Goal: Find specific page/section: Find specific page/section

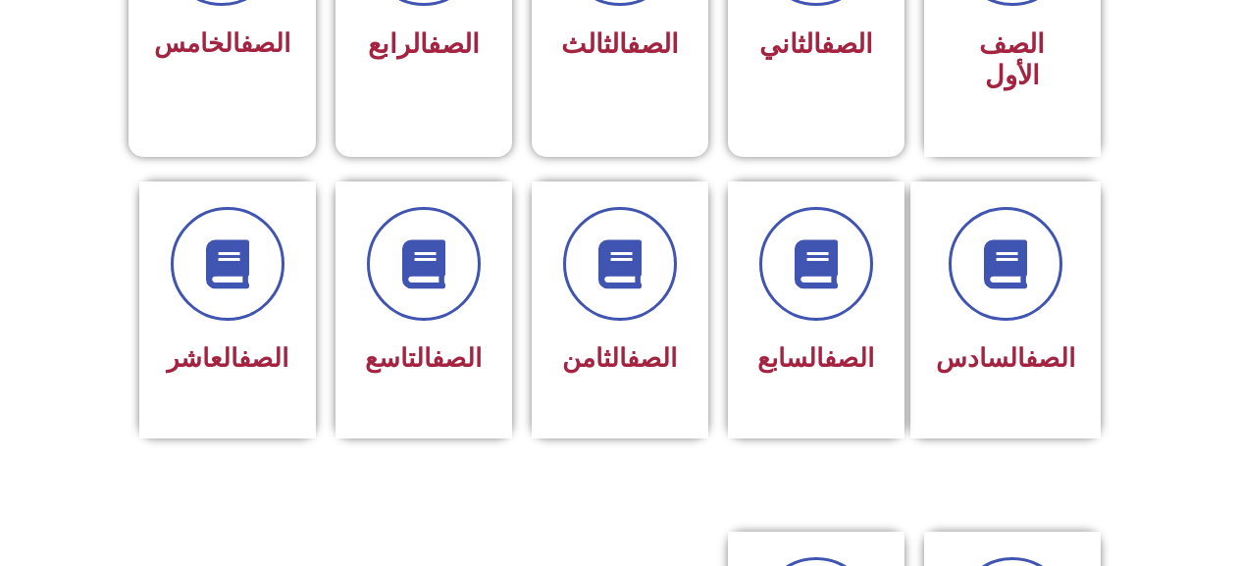
scroll to position [687, 0]
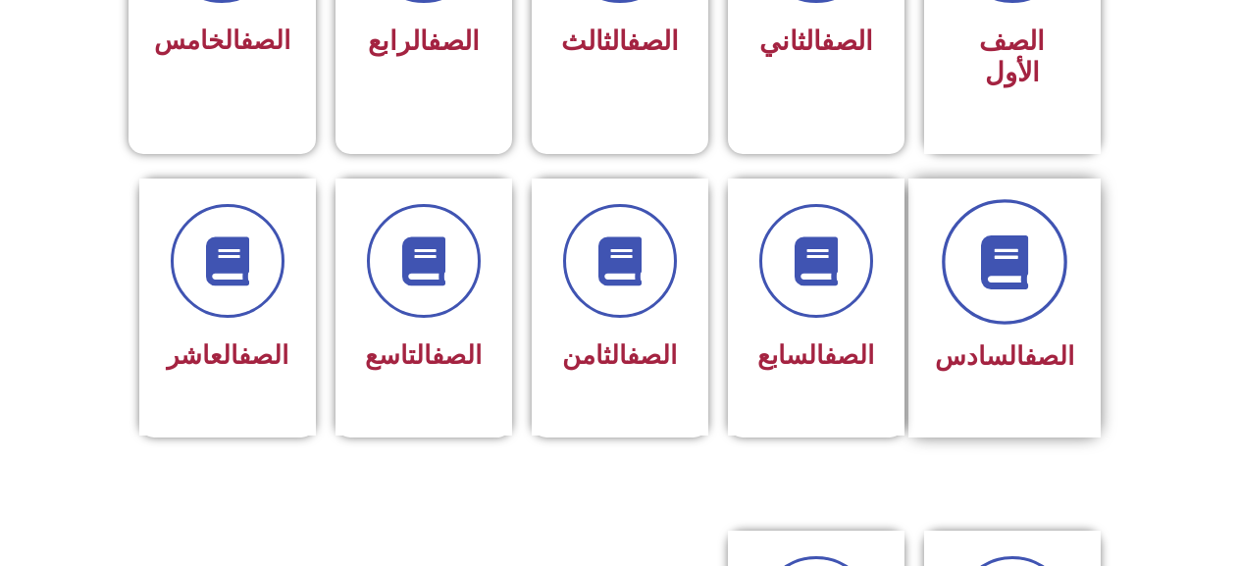
click at [1001, 247] on span at bounding box center [1005, 262] width 126 height 126
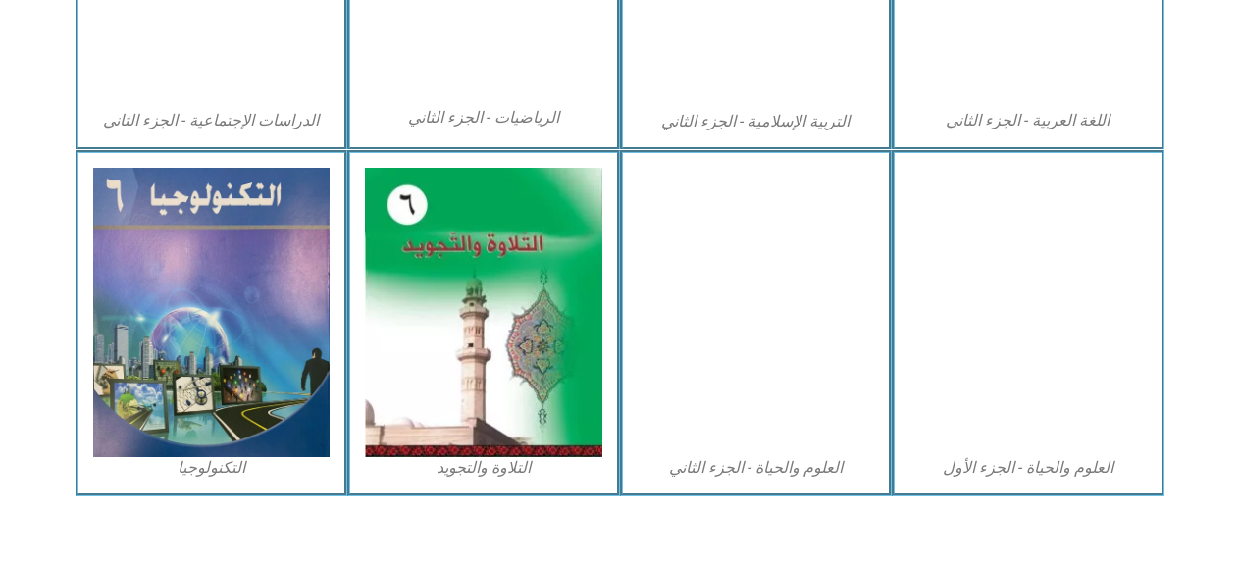
scroll to position [1177, 0]
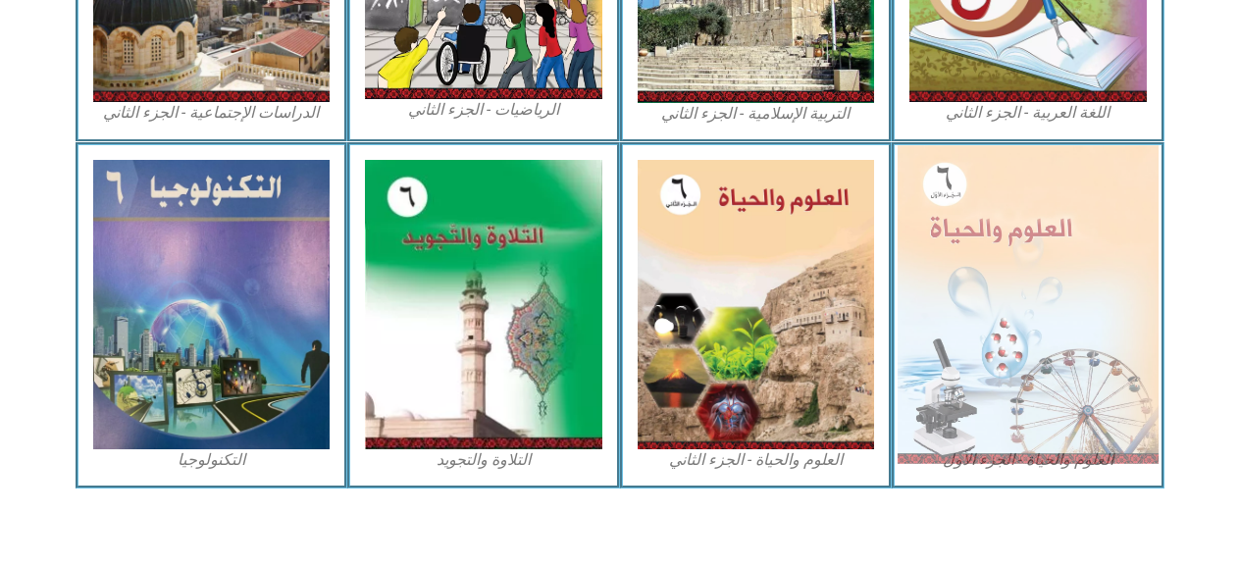
click at [974, 325] on img at bounding box center [1028, 304] width 261 height 318
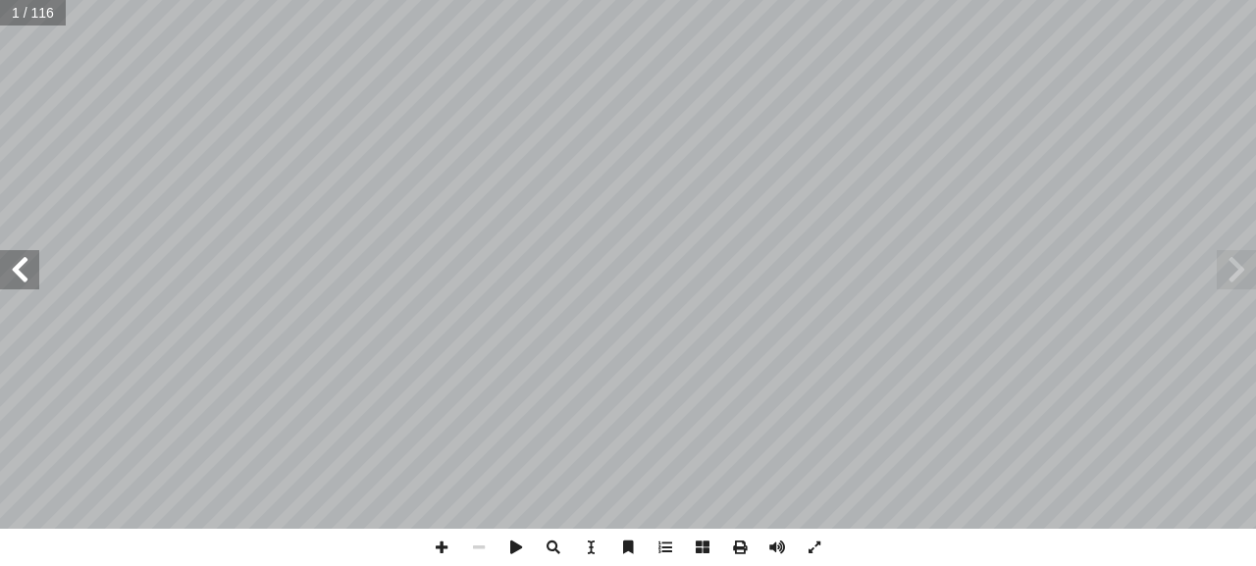
click at [21, 266] on span at bounding box center [19, 269] width 39 height 39
click at [21, 267] on span at bounding box center [19, 269] width 39 height 39
click at [22, 267] on span at bounding box center [19, 269] width 39 height 39
click at [24, 268] on span at bounding box center [19, 269] width 39 height 39
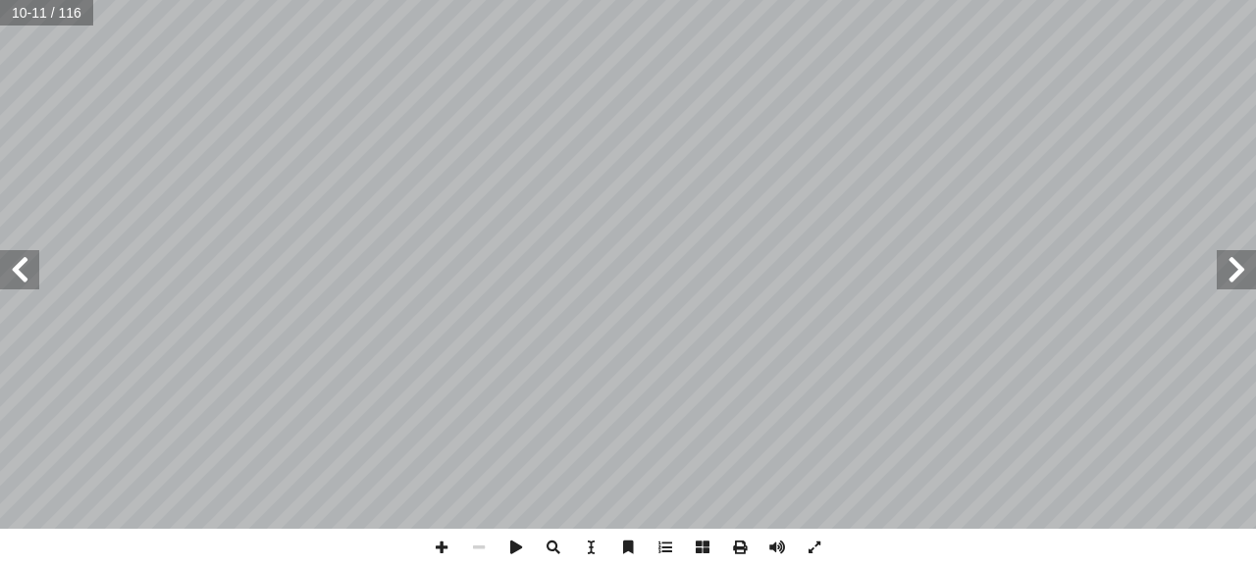
click at [14, 271] on span at bounding box center [19, 269] width 39 height 39
click at [439, 544] on span at bounding box center [441, 547] width 37 height 37
drag, startPoint x: 440, startPoint y: 544, endPoint x: 455, endPoint y: 533, distance: 18.8
click at [447, 543] on span at bounding box center [441, 547] width 37 height 37
click at [543, 561] on div "٨ ة َّ كائنات مجهري :) ١ نشاط ( شاهد؟ أ � � رة، ماذ ّ كب ُ لم � دة ثم بالعدسة ّ…" at bounding box center [628, 283] width 1256 height 566
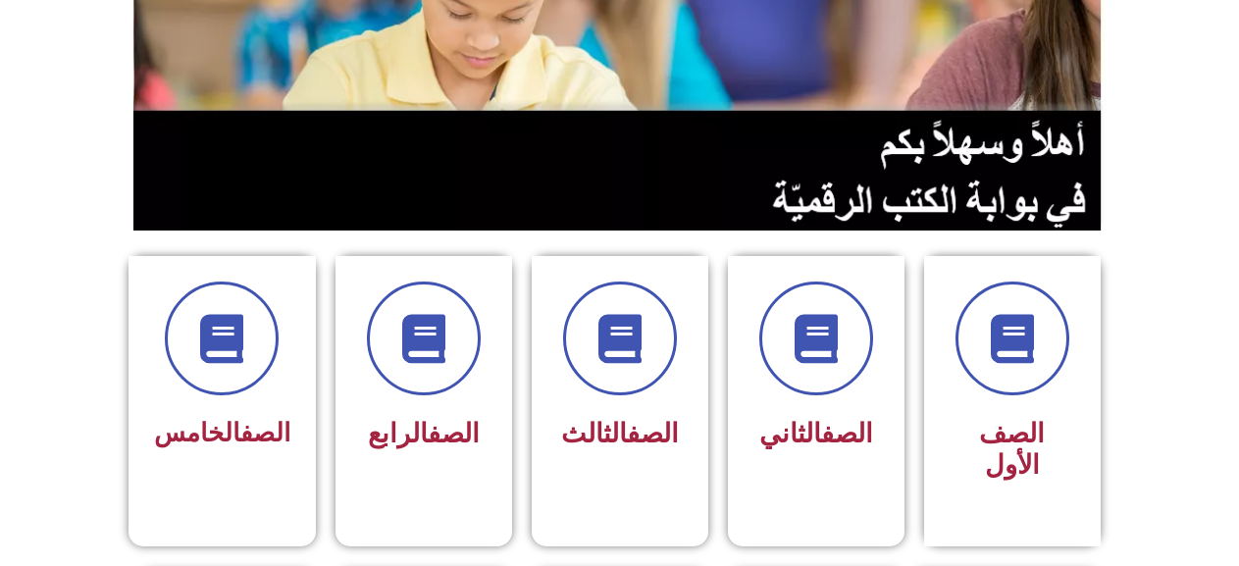
scroll to position [490, 0]
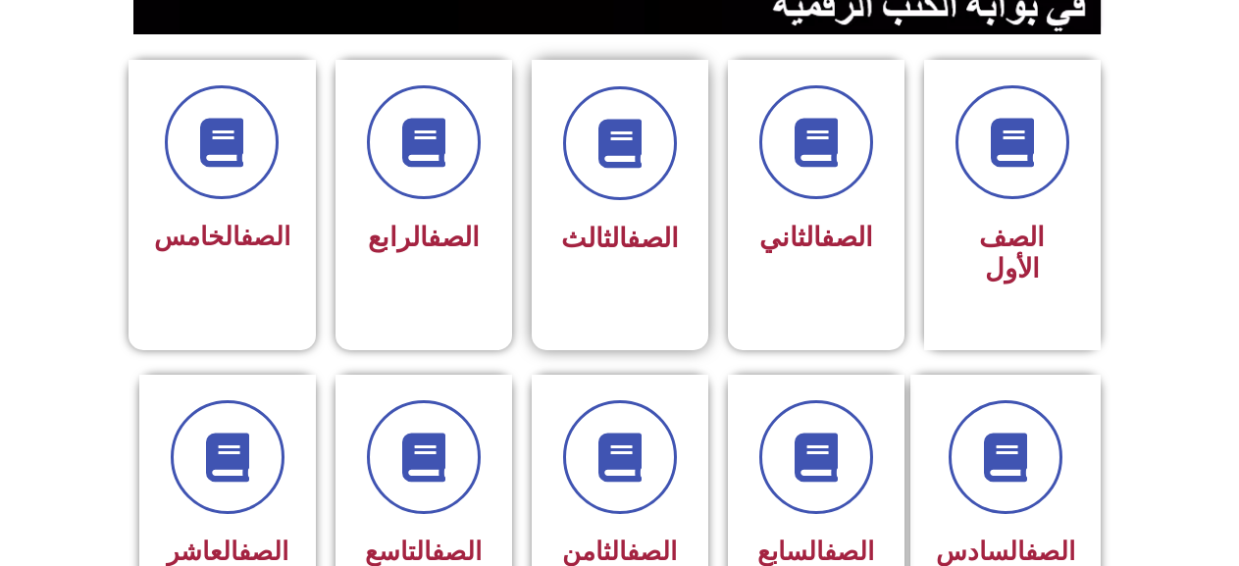
click at [616, 245] on div "الصف الثالث" at bounding box center [620, 239] width 124 height 49
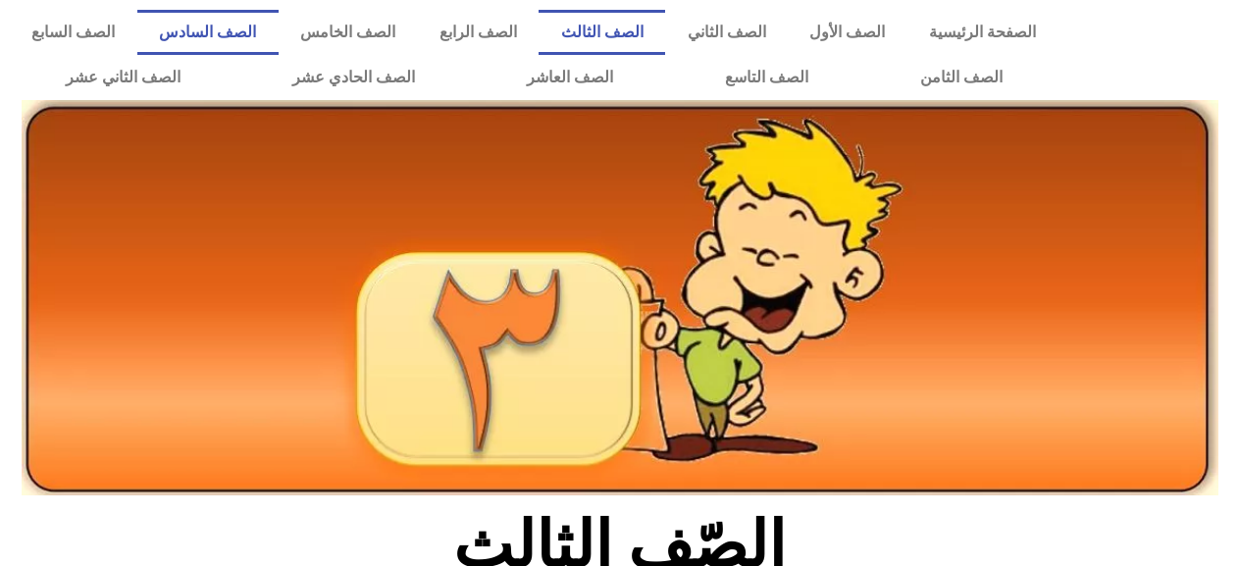
click at [279, 32] on link "الصف السادس" at bounding box center [207, 32] width 141 height 45
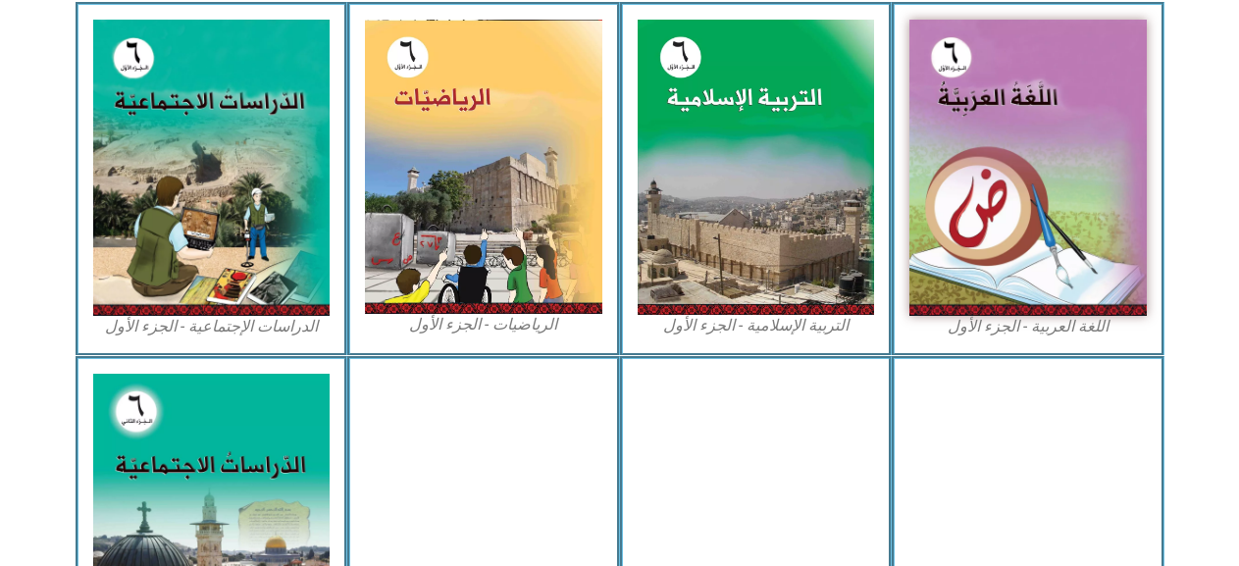
scroll to position [589, 0]
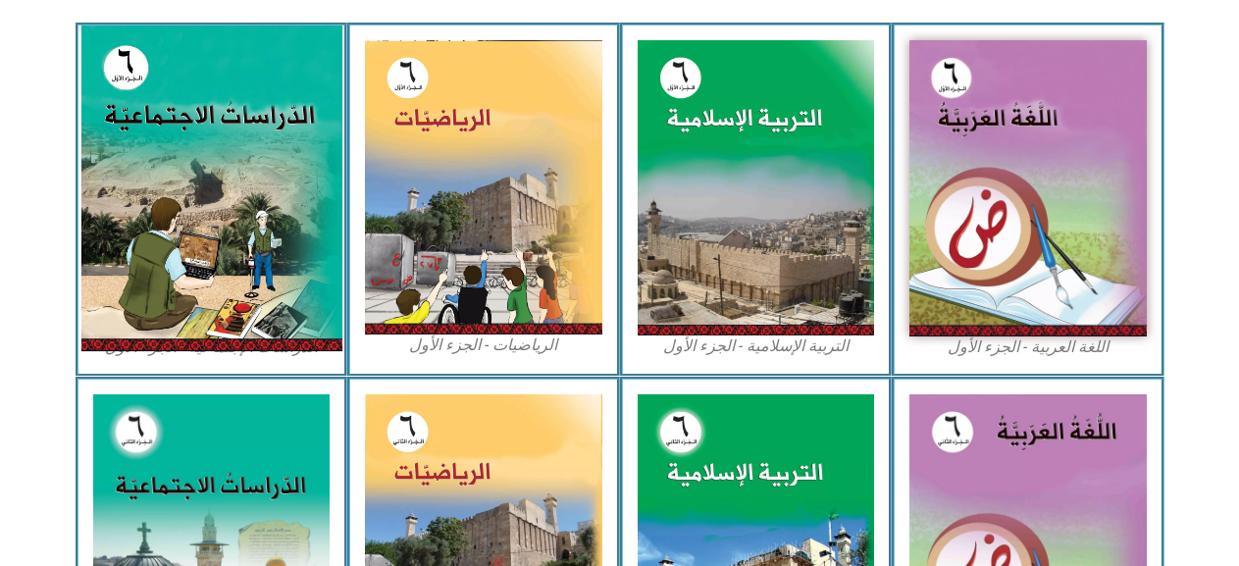
click at [197, 323] on img at bounding box center [210, 189] width 261 height 326
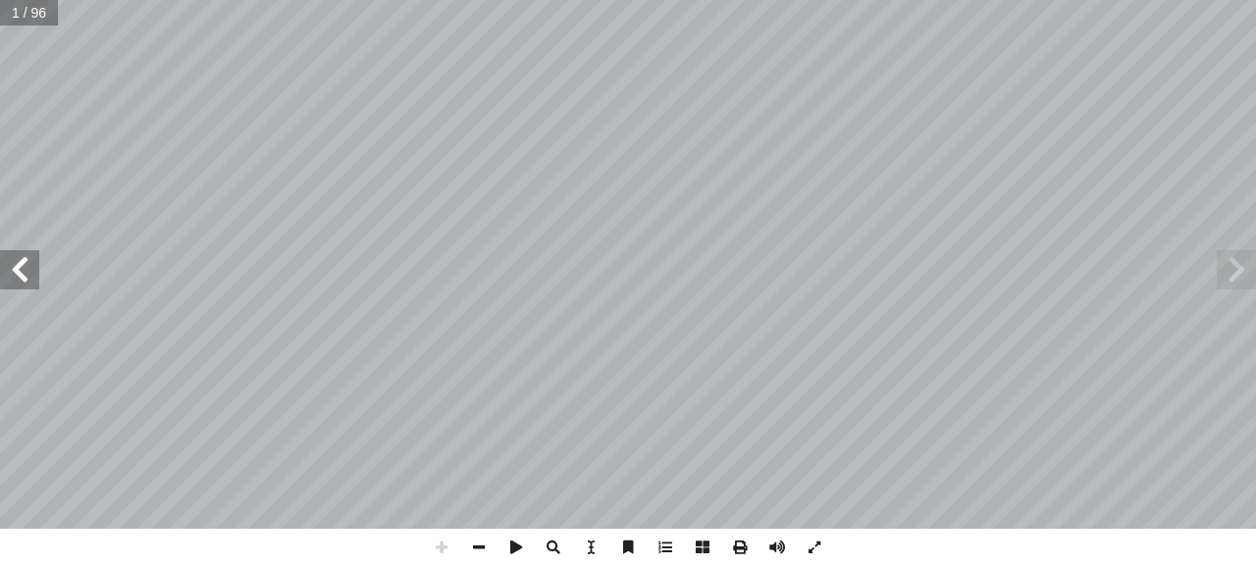
click at [24, 282] on span at bounding box center [19, 269] width 39 height 39
click at [21, 282] on span at bounding box center [19, 269] width 39 height 39
click at [25, 270] on span at bounding box center [19, 269] width 39 height 39
click at [28, 270] on span at bounding box center [19, 269] width 39 height 39
click at [30, 269] on span at bounding box center [19, 269] width 39 height 39
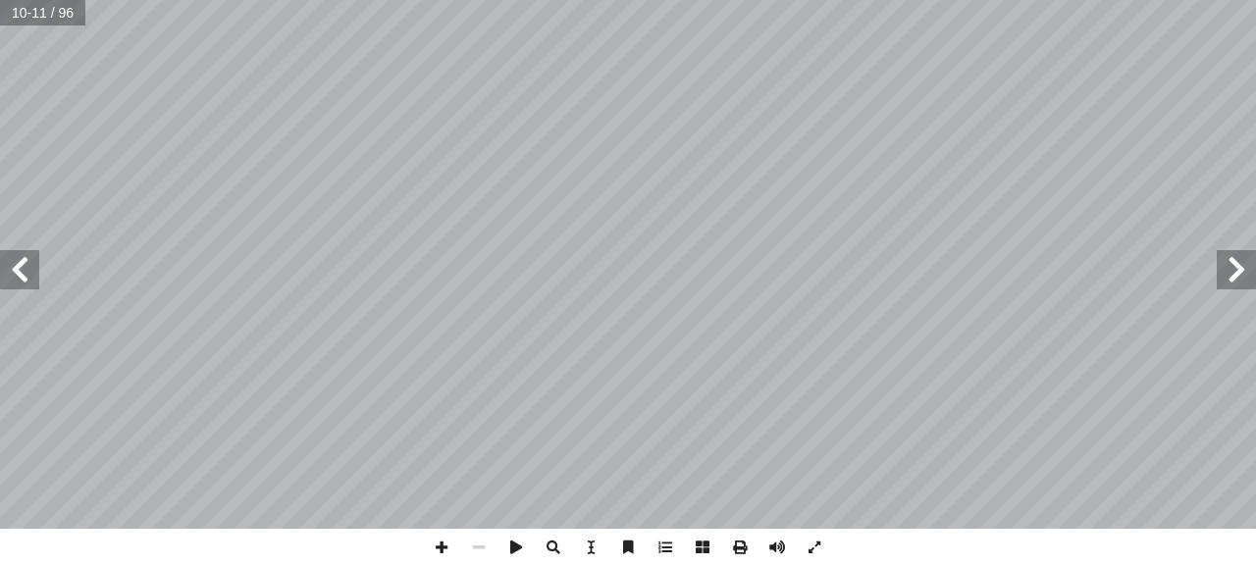
click at [30, 269] on span at bounding box center [19, 269] width 39 height 39
click at [442, 541] on span at bounding box center [441, 547] width 37 height 37
